Goal: Task Accomplishment & Management: Manage account settings

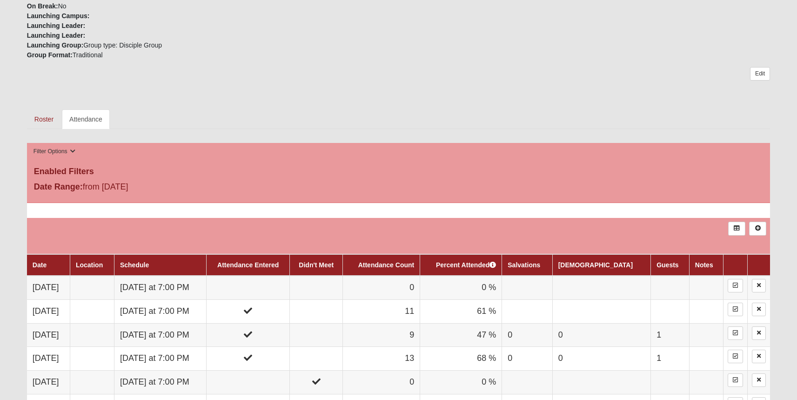
scroll to position [360, 0]
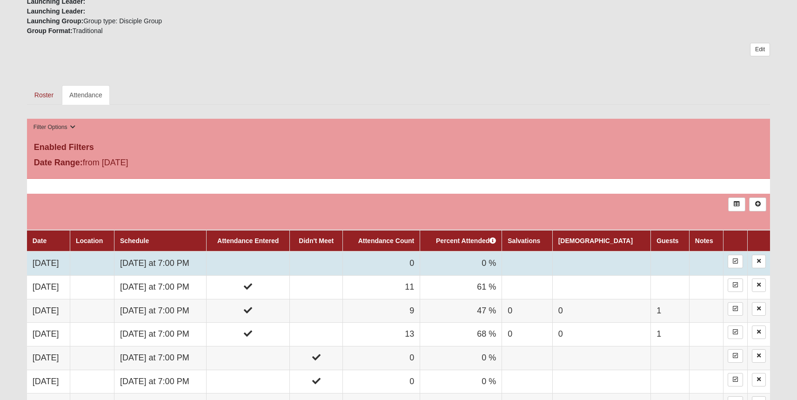
click at [158, 257] on td "[DATE] at 7:00 PM" at bounding box center [160, 263] width 92 height 24
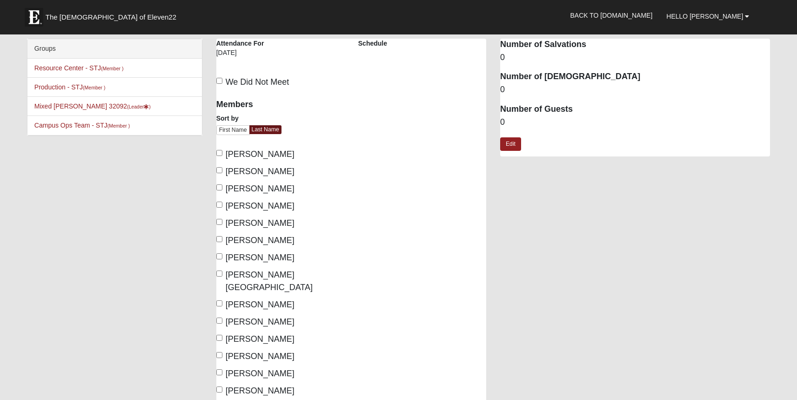
click at [225, 81] on label "We Did Not Meet" at bounding box center [252, 82] width 73 height 13
click at [222, 81] on input "We Did Not Meet" at bounding box center [219, 81] width 6 height 6
checkbox input "true"
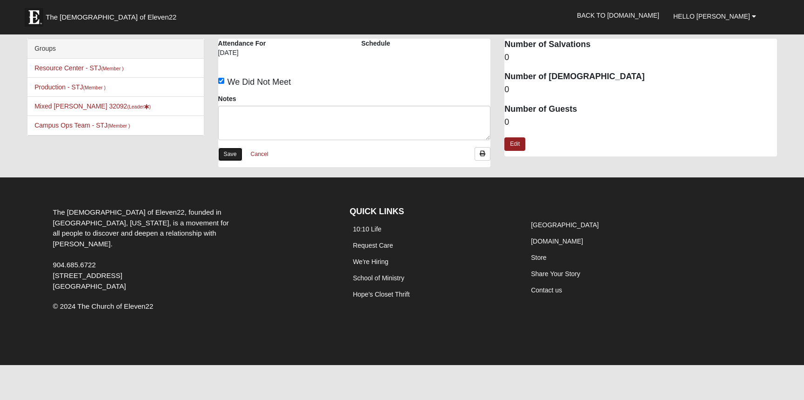
click at [226, 152] on link "Save" at bounding box center [230, 154] width 24 height 13
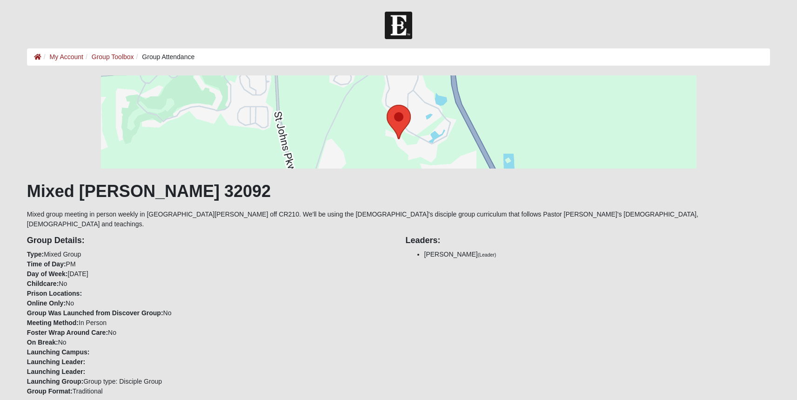
click at [62, 122] on div at bounding box center [398, 121] width 743 height 93
